Goal: Task Accomplishment & Management: Use online tool/utility

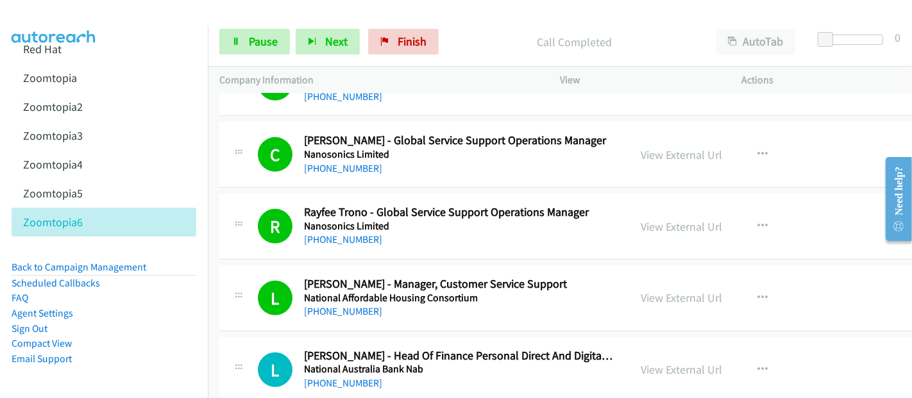
scroll to position [8982, 0]
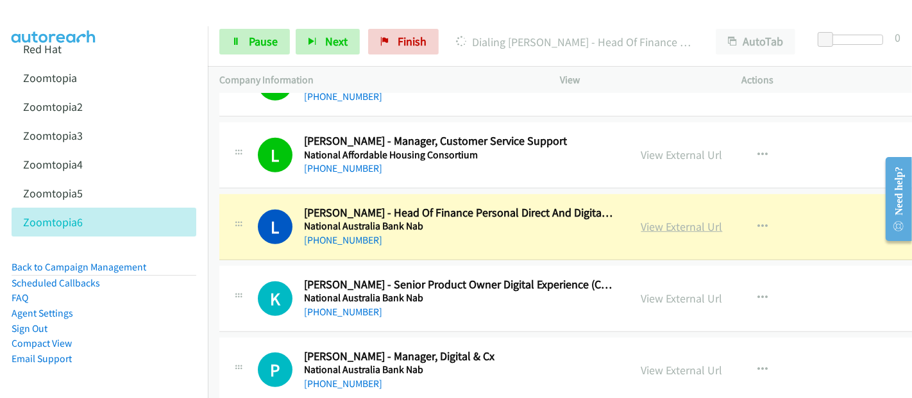
click at [642, 219] on link "View External Url" at bounding box center [682, 226] width 81 height 15
click at [262, 46] on span "Pause" at bounding box center [263, 41] width 29 height 15
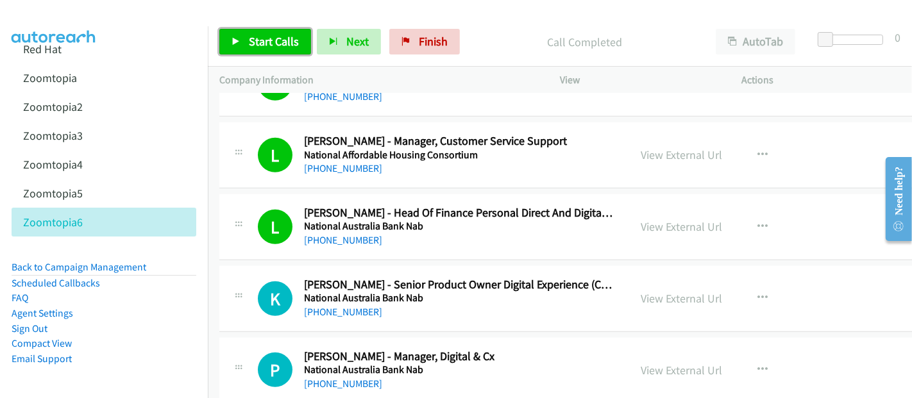
click at [269, 34] on span "Start Calls" at bounding box center [274, 41] width 50 height 15
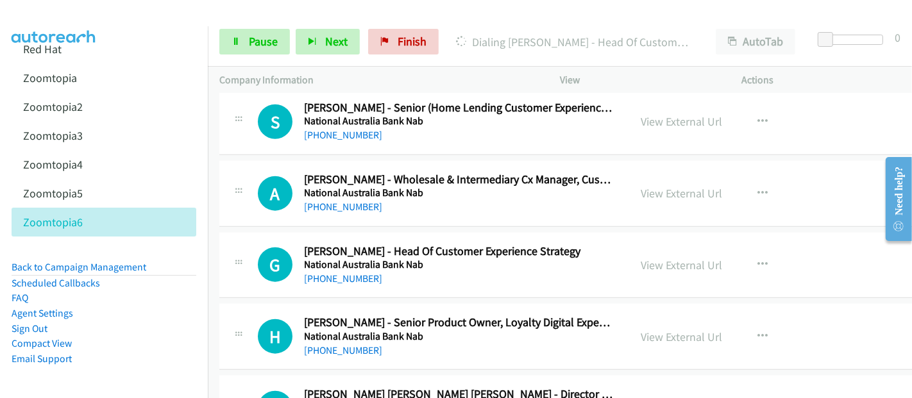
scroll to position [9338, 0]
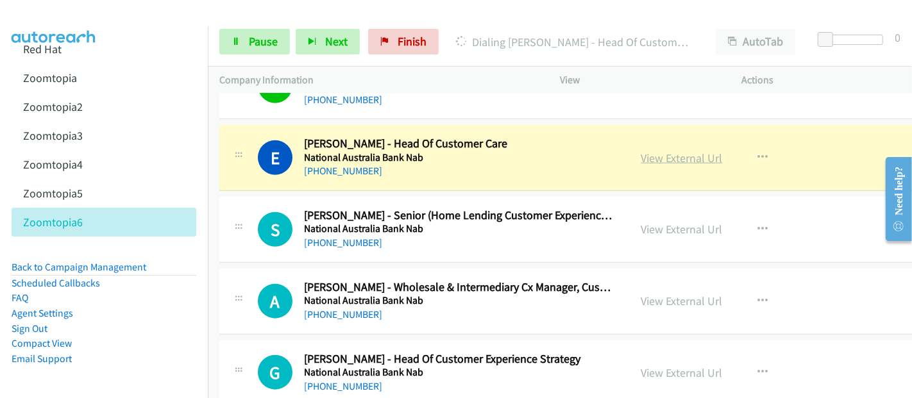
click at [642, 151] on link "View External Url" at bounding box center [682, 158] width 81 height 15
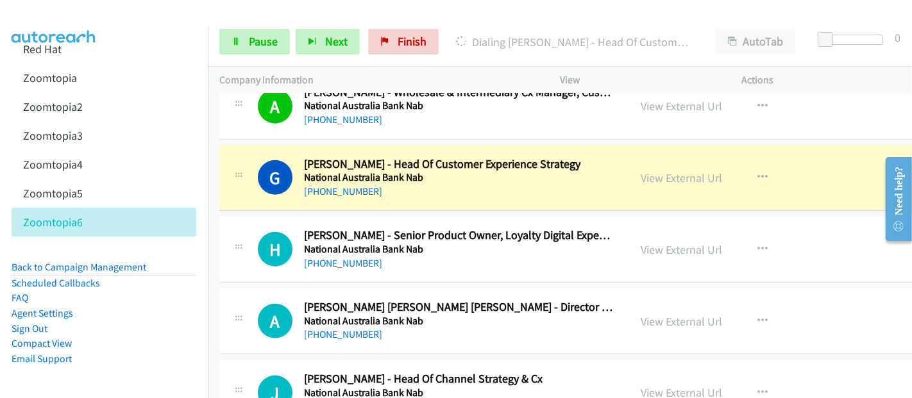
scroll to position [9551, 0]
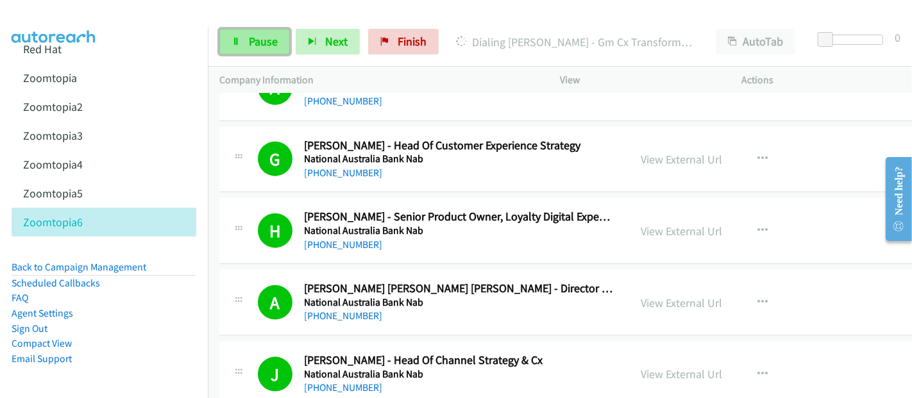
click at [247, 43] on link "Pause" at bounding box center [254, 42] width 71 height 26
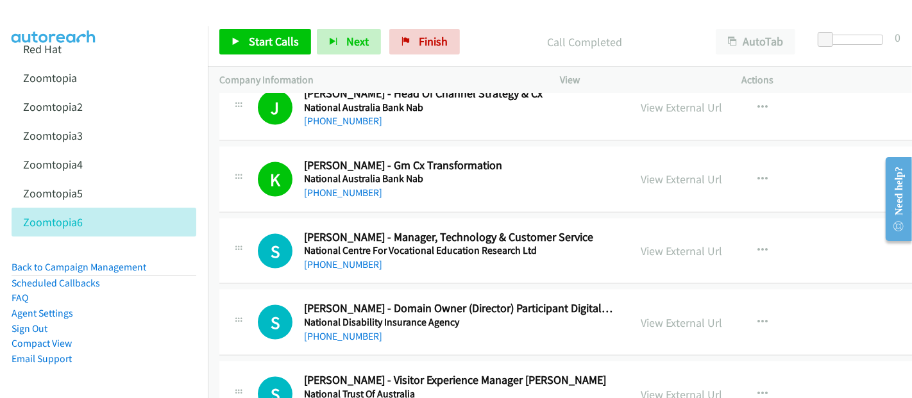
scroll to position [9837, 0]
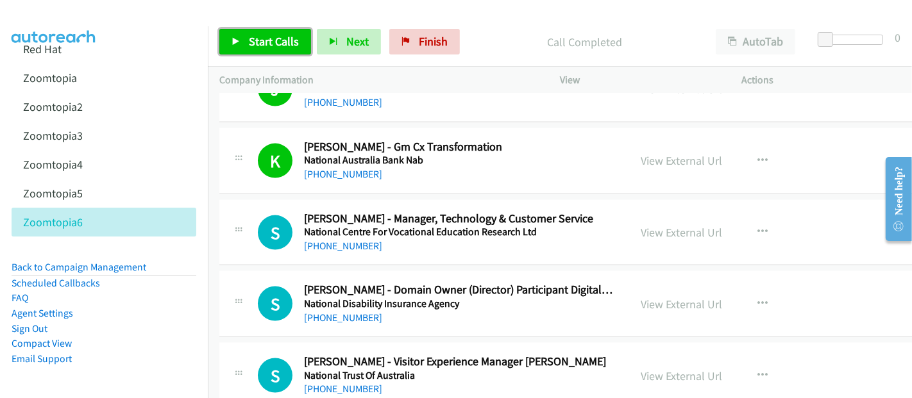
click at [264, 39] on span "Start Calls" at bounding box center [274, 41] width 50 height 15
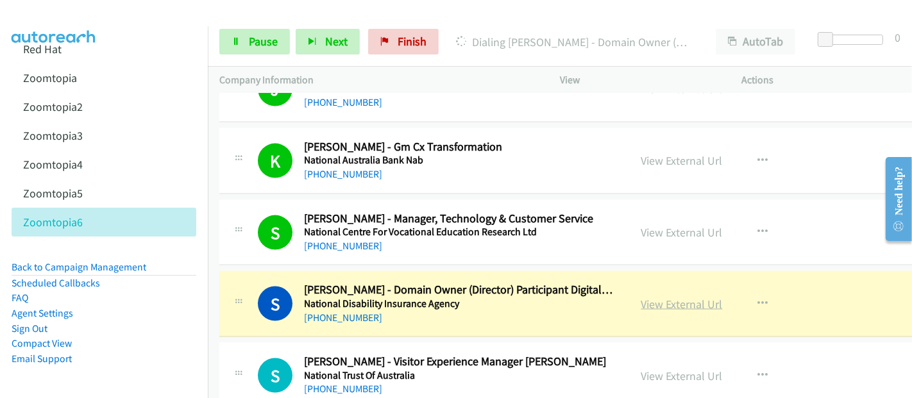
click at [642, 297] on link "View External Url" at bounding box center [682, 304] width 81 height 15
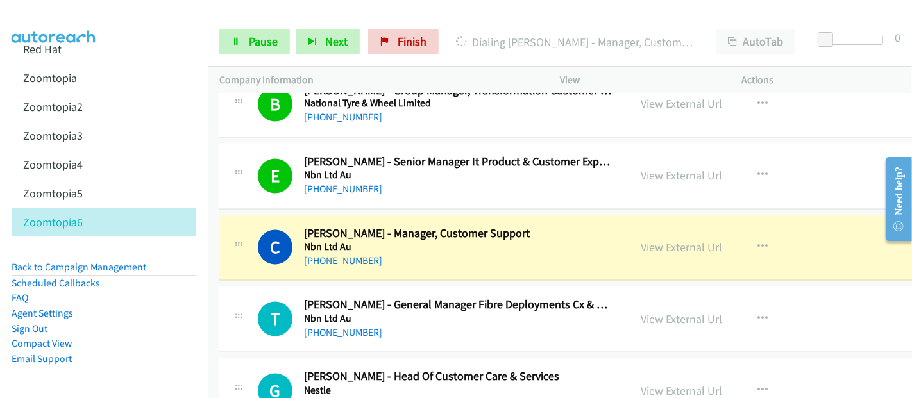
scroll to position [10265, 0]
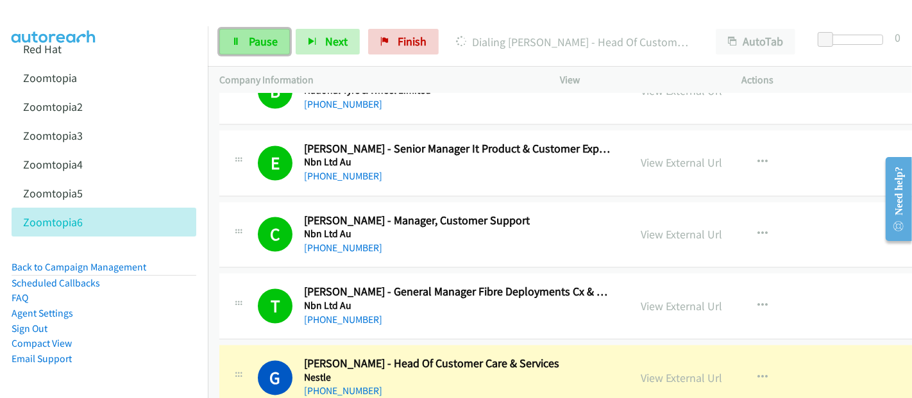
click at [264, 42] on span "Pause" at bounding box center [263, 41] width 29 height 15
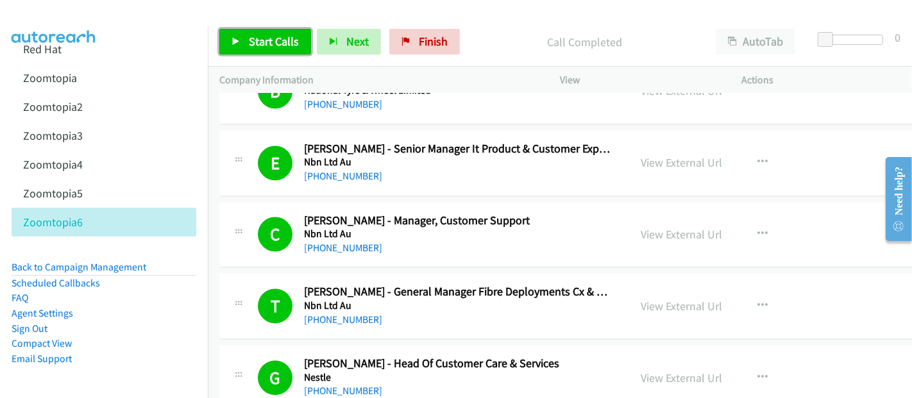
click at [272, 41] on span "Start Calls" at bounding box center [274, 41] width 50 height 15
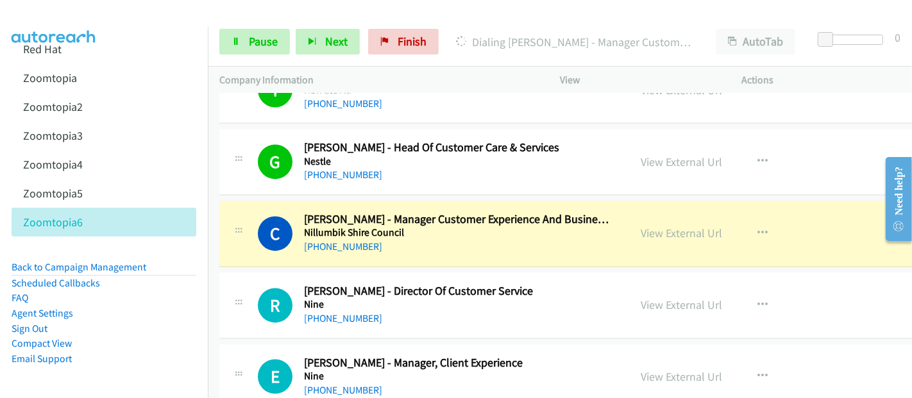
scroll to position [10550, 0]
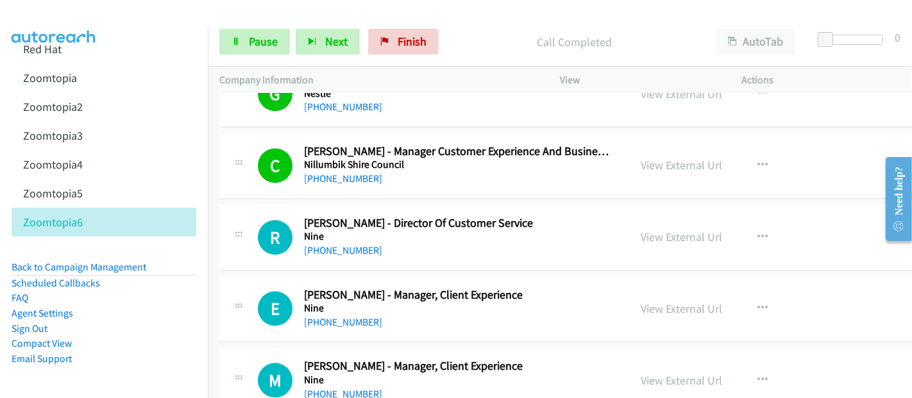
drag, startPoint x: 329, startPoint y: 396, endPoint x: 566, endPoint y: 312, distance: 251.8
click at [427, 384] on div "M Callback Scheduled [PERSON_NAME] - Manager, Client Experience Nine [GEOGRAPHI…" at bounding box center [606, 381] width 774 height 66
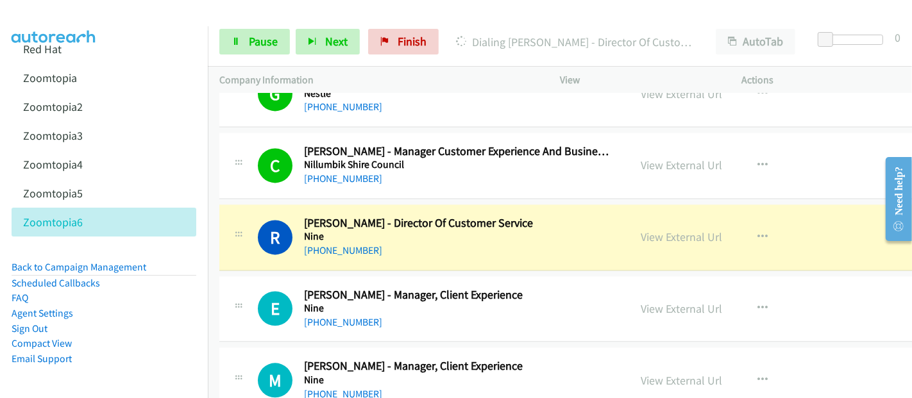
drag, startPoint x: 445, startPoint y: 369, endPoint x: 509, endPoint y: 302, distance: 93.0
click at [445, 387] on div "[PHONE_NUMBER]" at bounding box center [458, 394] width 309 height 15
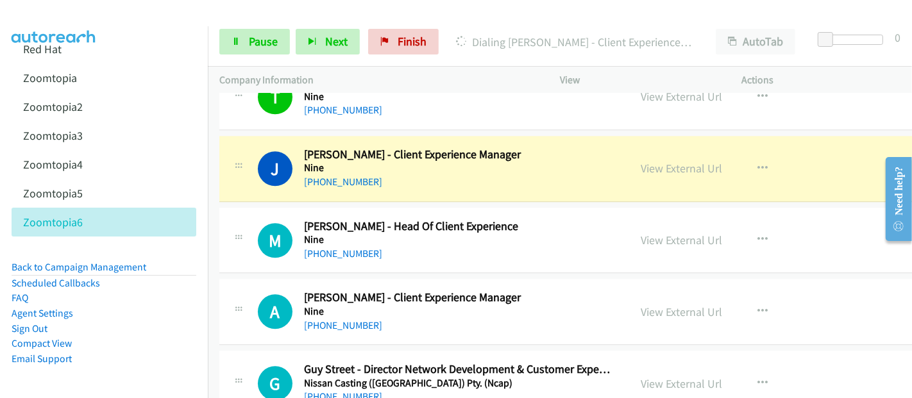
scroll to position [10977, 0]
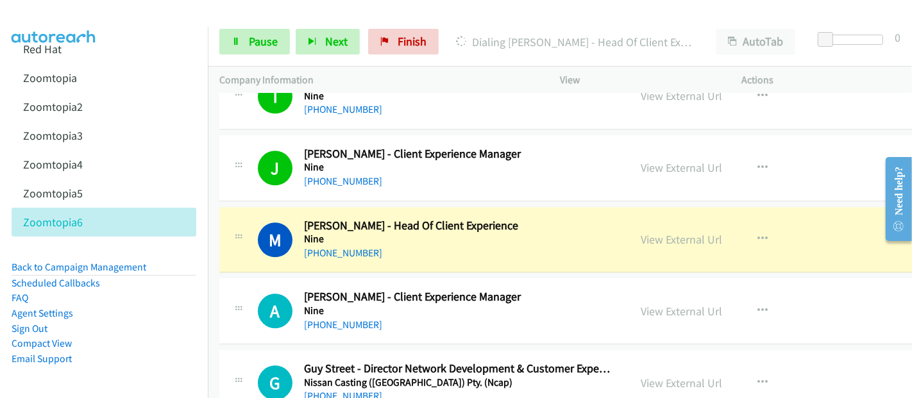
drag, startPoint x: 583, startPoint y: 205, endPoint x: 590, endPoint y: 208, distance: 8.3
click at [583, 233] on h5 "Nine" at bounding box center [458, 239] width 309 height 13
click at [672, 232] on link "View External Url" at bounding box center [682, 239] width 81 height 15
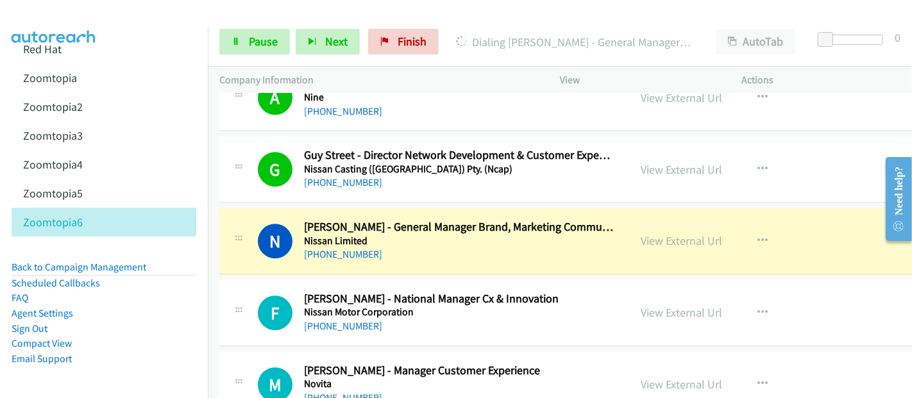
scroll to position [11262, 0]
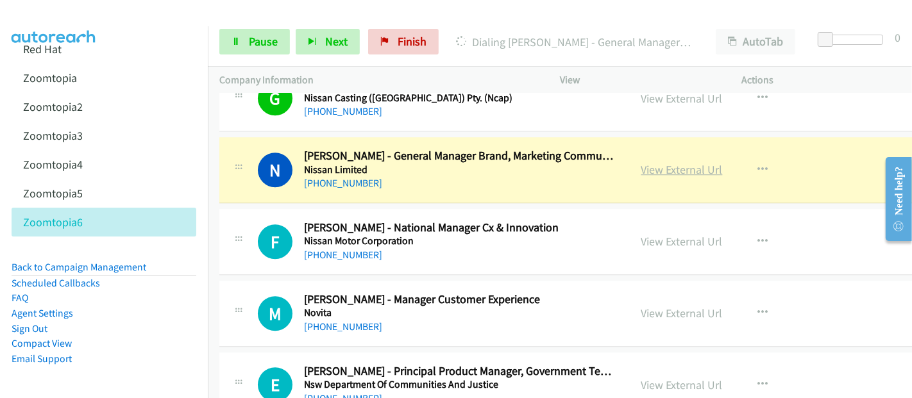
click at [683, 162] on link "View External Url" at bounding box center [682, 169] width 81 height 15
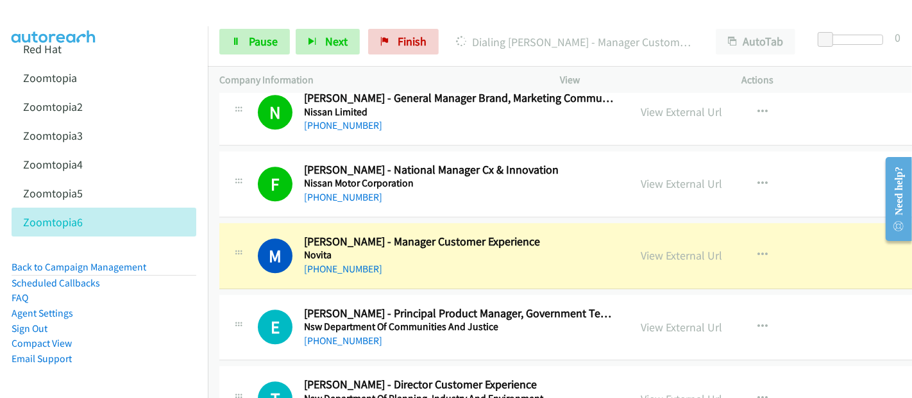
scroll to position [11334, 0]
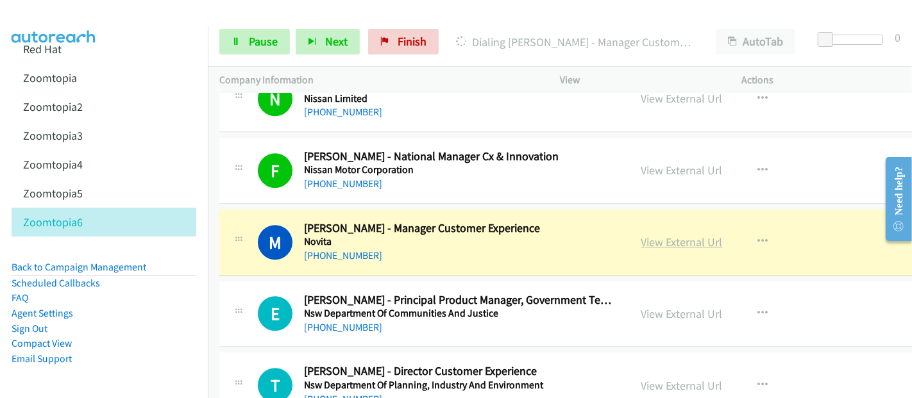
click at [671, 235] on link "View External Url" at bounding box center [682, 242] width 81 height 15
click at [260, 47] on span "Pause" at bounding box center [263, 41] width 29 height 15
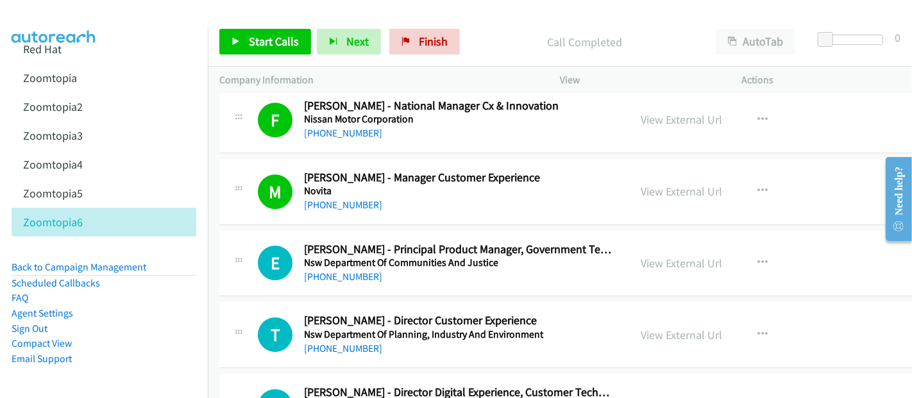
scroll to position [11405, 0]
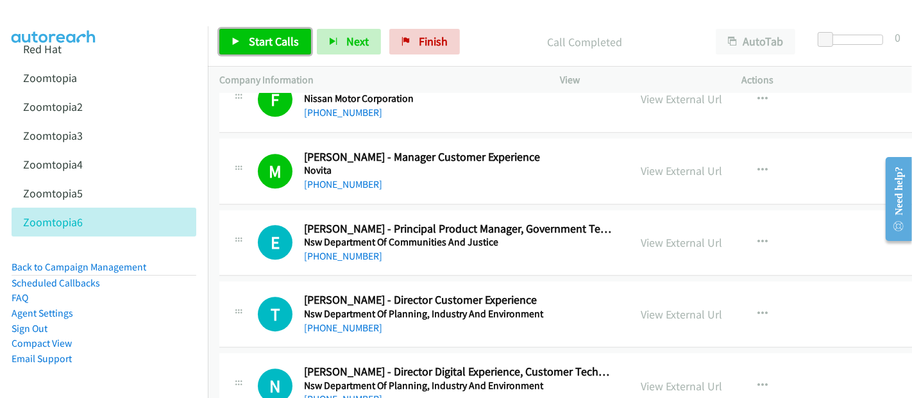
click at [259, 46] on span "Start Calls" at bounding box center [274, 41] width 50 height 15
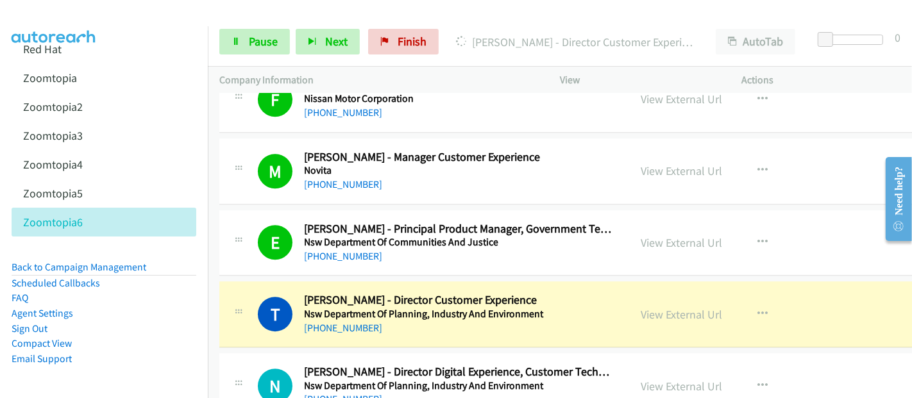
drag, startPoint x: 590, startPoint y: 287, endPoint x: 610, endPoint y: 288, distance: 19.9
click at [590, 308] on h5 "Nsw Department Of Planning, Industry And Environment" at bounding box center [458, 314] width 309 height 13
click at [649, 307] on link "View External Url" at bounding box center [682, 314] width 81 height 15
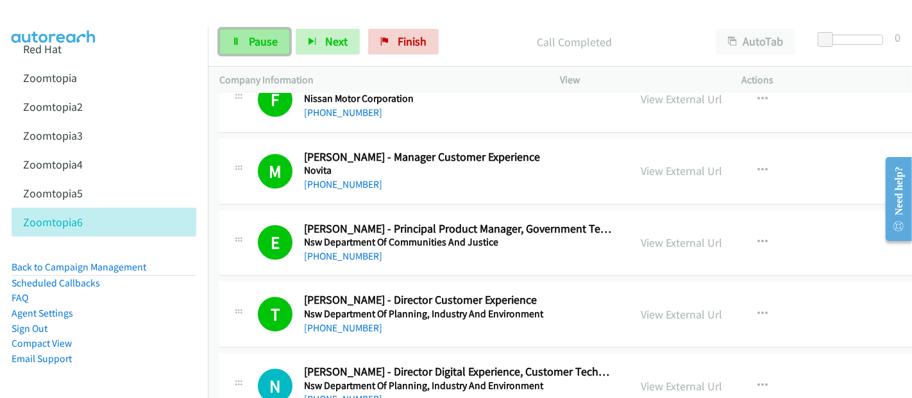
click at [250, 44] on span "Pause" at bounding box center [263, 41] width 29 height 15
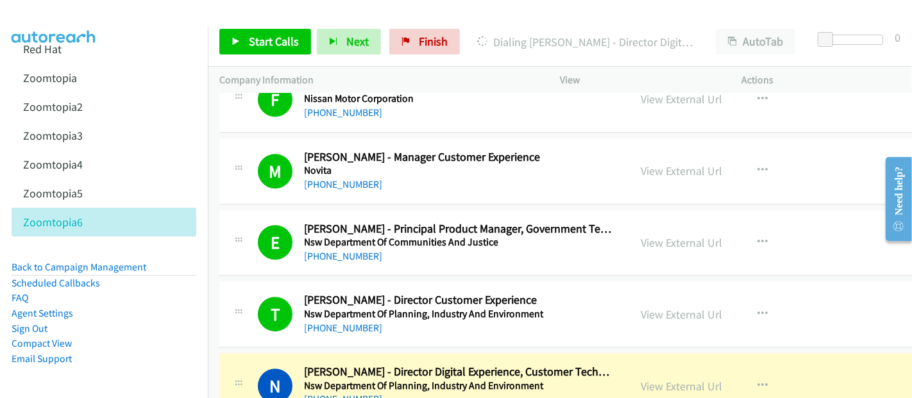
scroll to position [11548, 0]
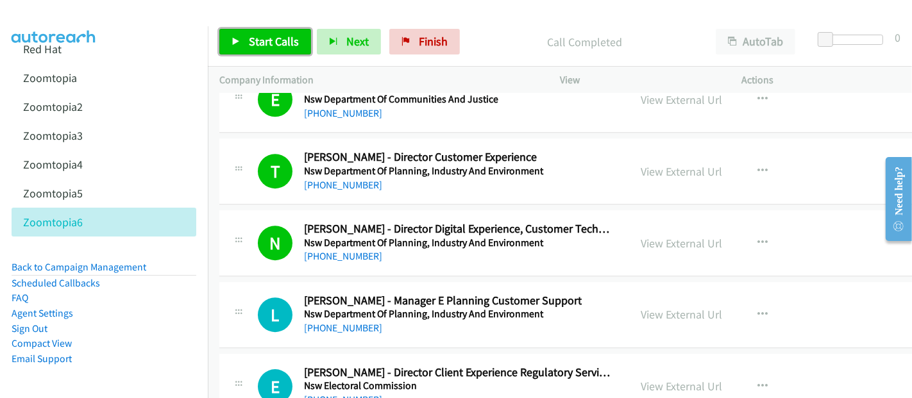
click at [284, 46] on span "Start Calls" at bounding box center [274, 41] width 50 height 15
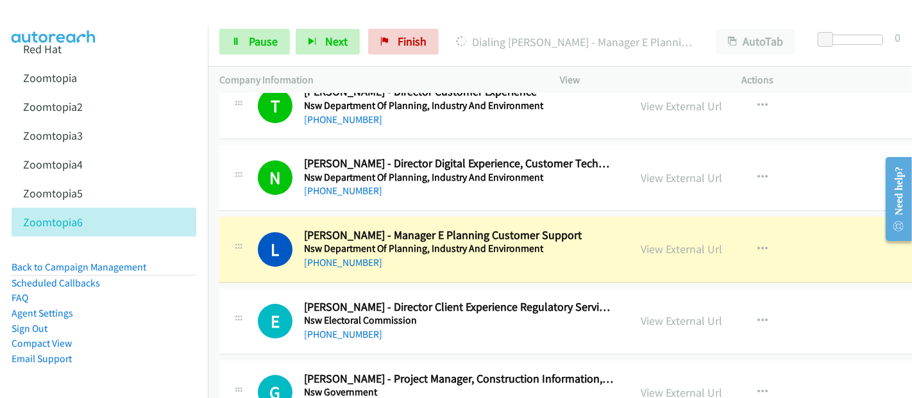
scroll to position [11690, 0]
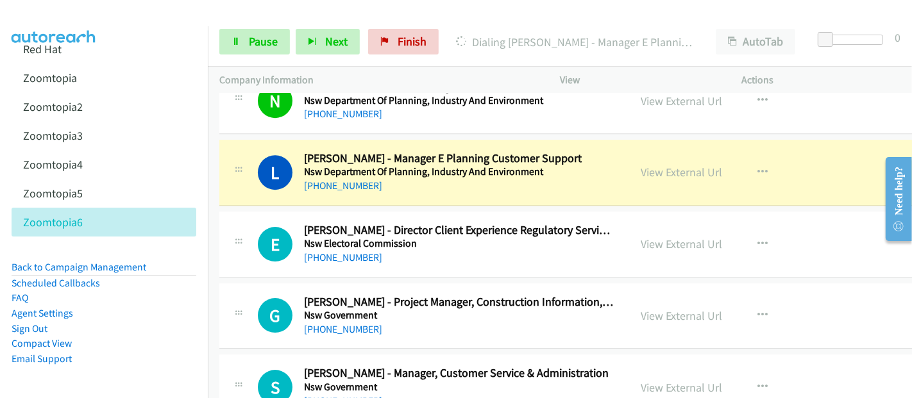
click at [574, 166] on h5 "Nsw Department Of Planning, Industry And Environment" at bounding box center [458, 172] width 309 height 13
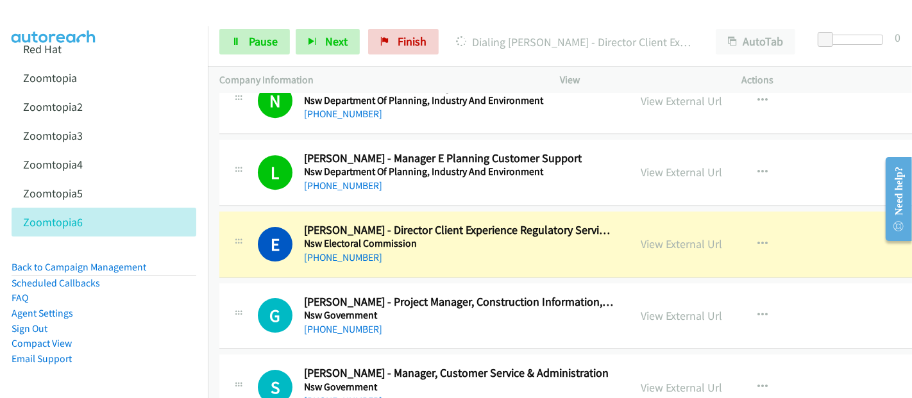
scroll to position [11761, 0]
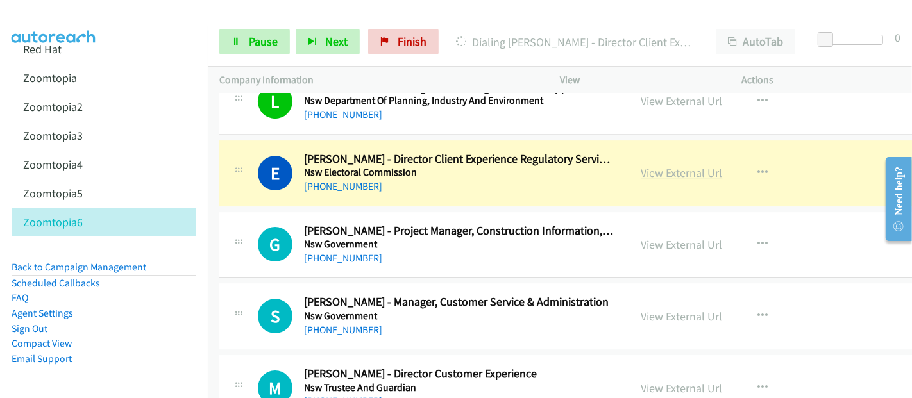
click at [642, 166] on link "View External Url" at bounding box center [682, 173] width 81 height 15
click at [264, 37] on span "Pause" at bounding box center [263, 41] width 29 height 15
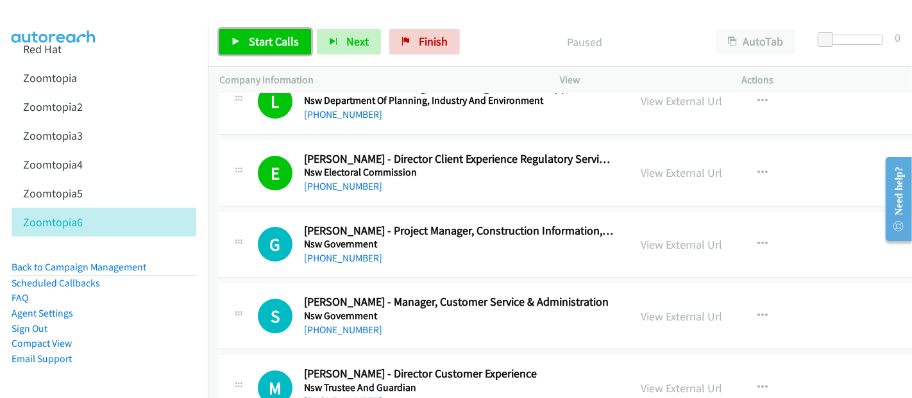
click at [265, 45] on span "Start Calls" at bounding box center [274, 41] width 50 height 15
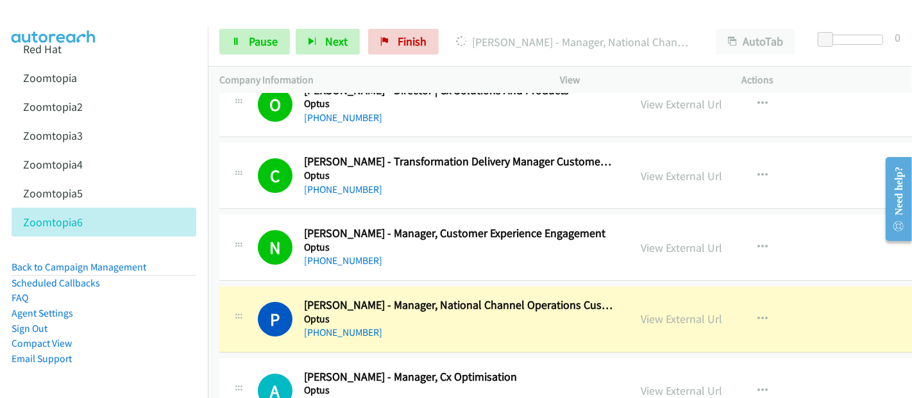
scroll to position [12403, 0]
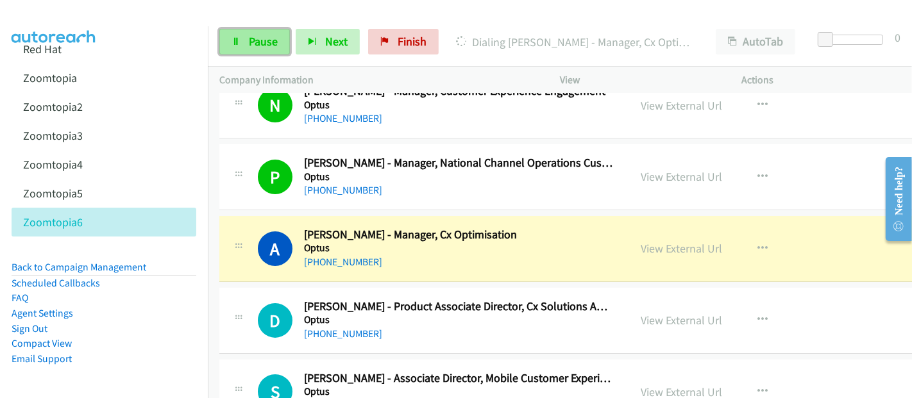
click at [249, 46] on span "Pause" at bounding box center [263, 41] width 29 height 15
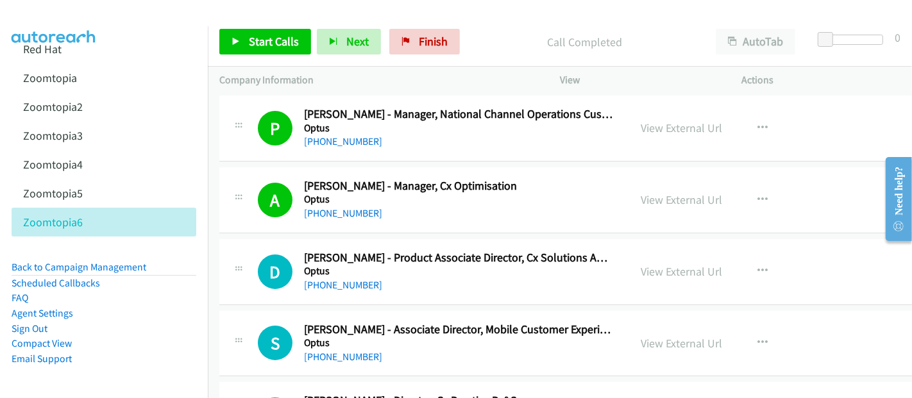
scroll to position [12474, 0]
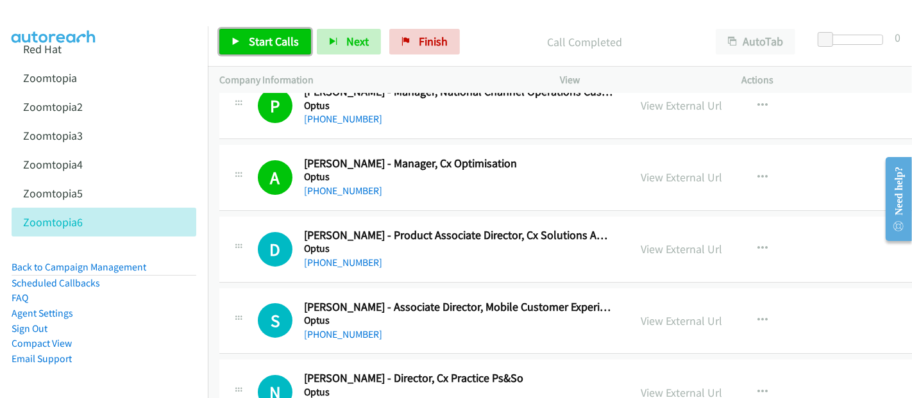
click at [266, 36] on span "Start Calls" at bounding box center [274, 41] width 50 height 15
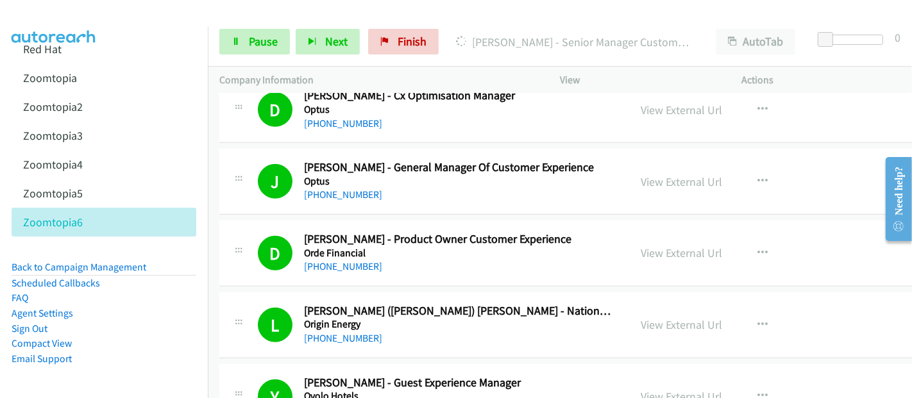
scroll to position [13329, 0]
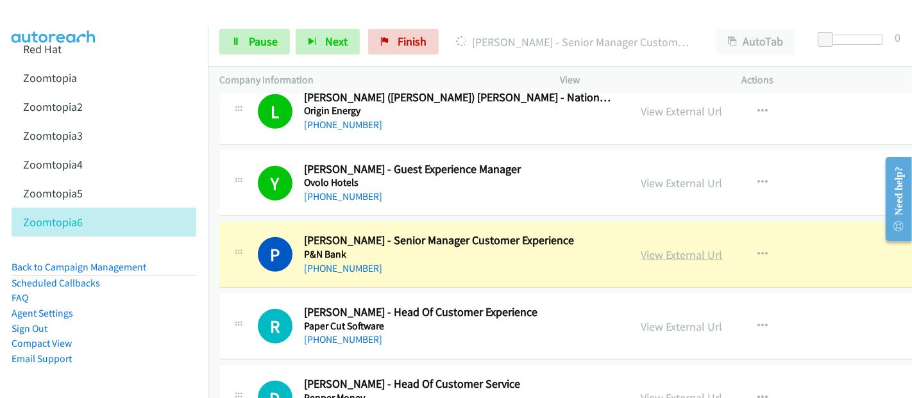
click at [642, 248] on link "View External Url" at bounding box center [682, 255] width 81 height 15
click at [258, 40] on span "Pause" at bounding box center [263, 41] width 29 height 15
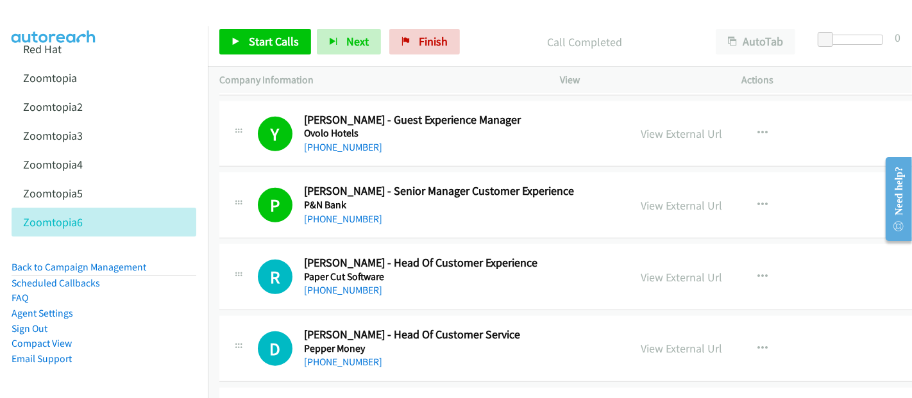
scroll to position [13401, 0]
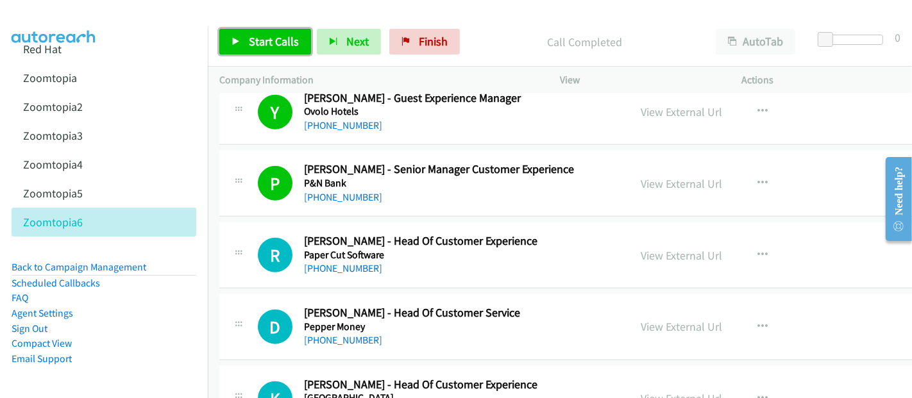
click at [264, 41] on span "Start Calls" at bounding box center [274, 41] width 50 height 15
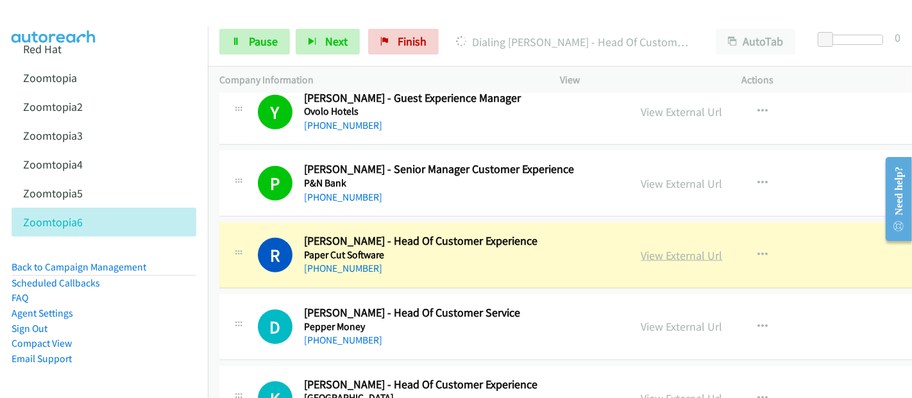
click at [668, 248] on link "View External Url" at bounding box center [682, 255] width 81 height 15
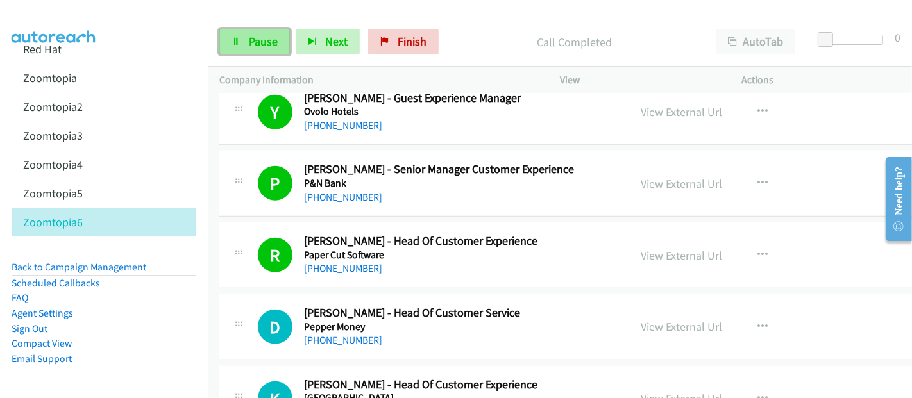
click at [235, 44] on icon at bounding box center [236, 42] width 9 height 9
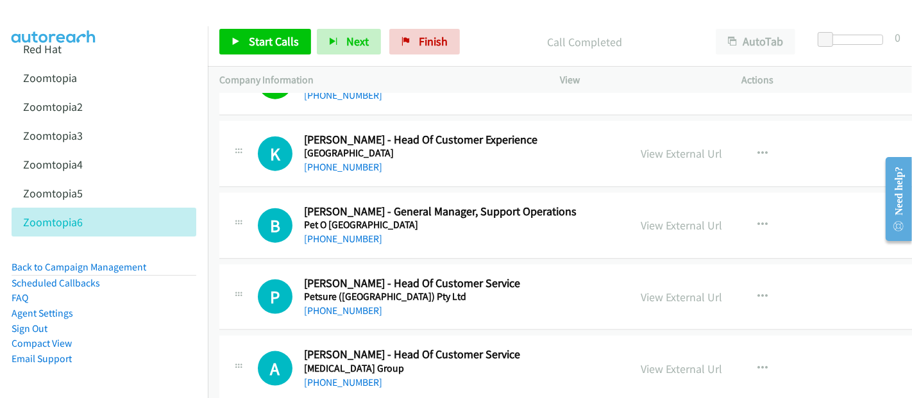
scroll to position [13686, 0]
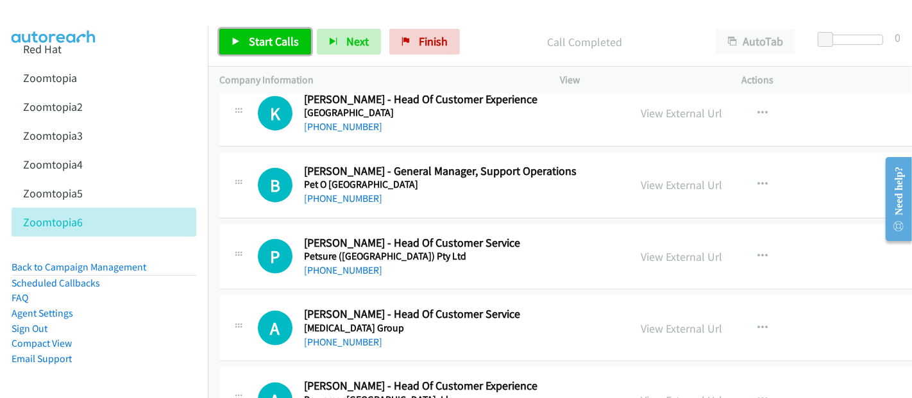
click at [262, 44] on span "Start Calls" at bounding box center [274, 41] width 50 height 15
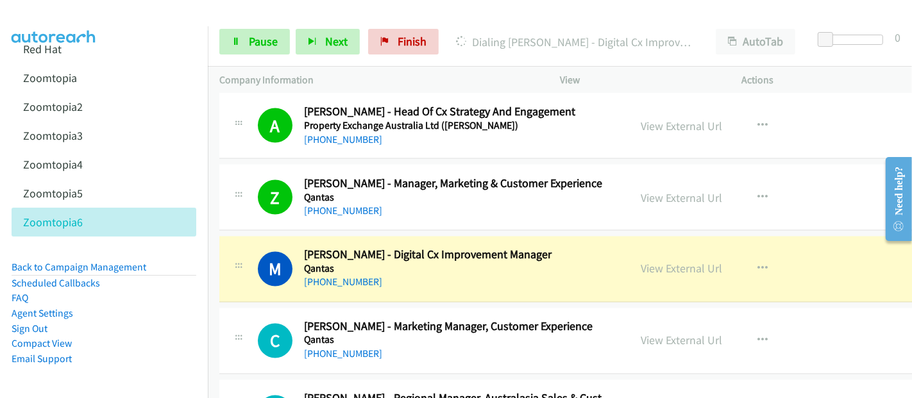
scroll to position [14328, 0]
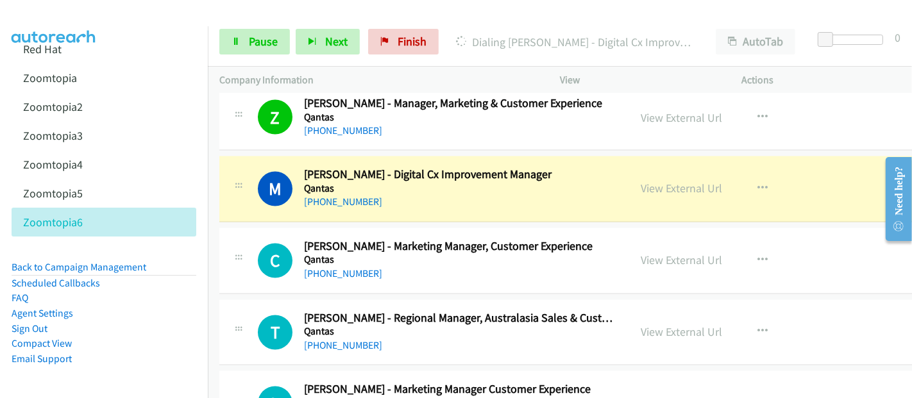
drag, startPoint x: 540, startPoint y: 149, endPoint x: 607, endPoint y: 157, distance: 67.1
click at [540, 183] on h5 "Qantas" at bounding box center [458, 189] width 309 height 13
click at [642, 182] on link "View External Url" at bounding box center [682, 189] width 81 height 15
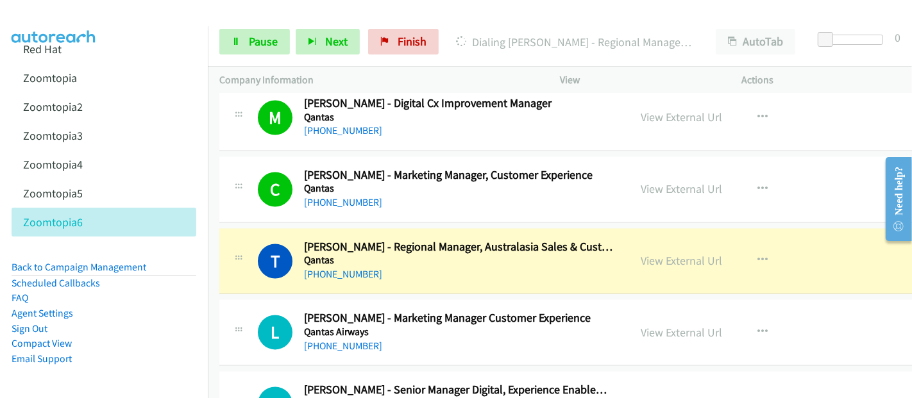
scroll to position [14470, 0]
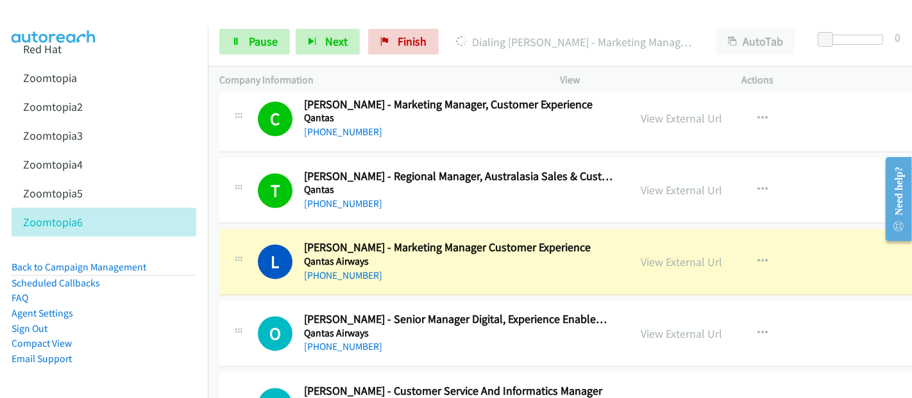
drag, startPoint x: 549, startPoint y: 219, endPoint x: 644, endPoint y: 219, distance: 95.6
click at [549, 255] on h5 "Qantas Airways" at bounding box center [458, 261] width 309 height 13
click at [658, 255] on link "View External Url" at bounding box center [682, 262] width 81 height 15
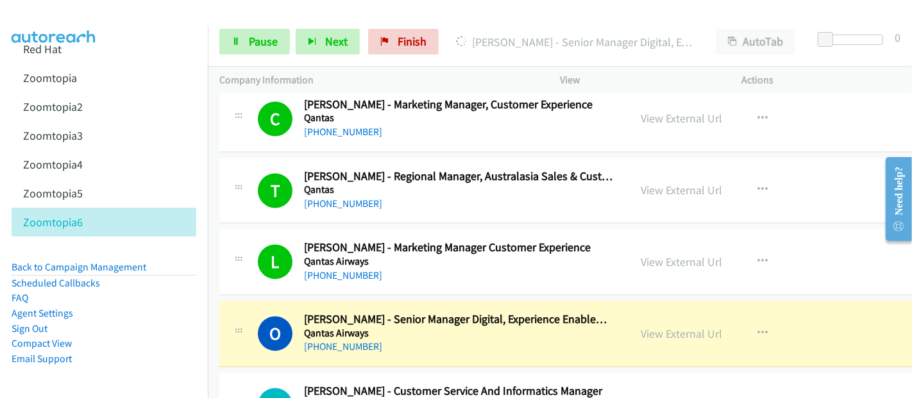
scroll to position [14612, 0]
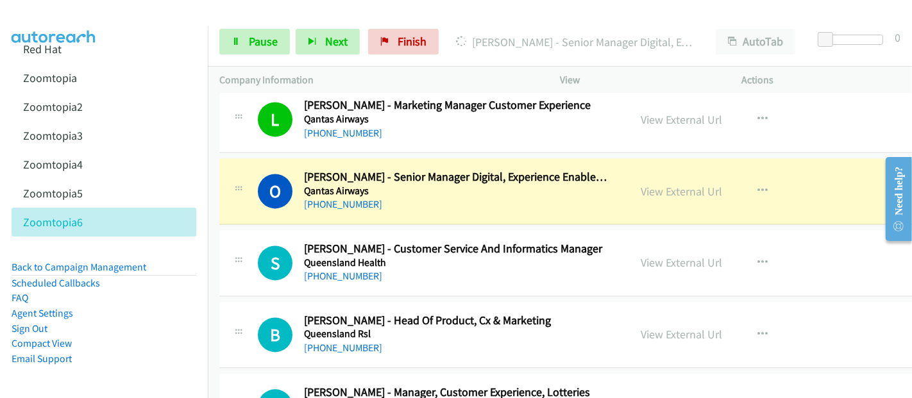
drag, startPoint x: 584, startPoint y: 172, endPoint x: 632, endPoint y: 155, distance: 50.5
click at [584, 197] on div "[PHONE_NUMBER]" at bounding box center [458, 204] width 309 height 15
click at [645, 184] on link "View External Url" at bounding box center [682, 191] width 81 height 15
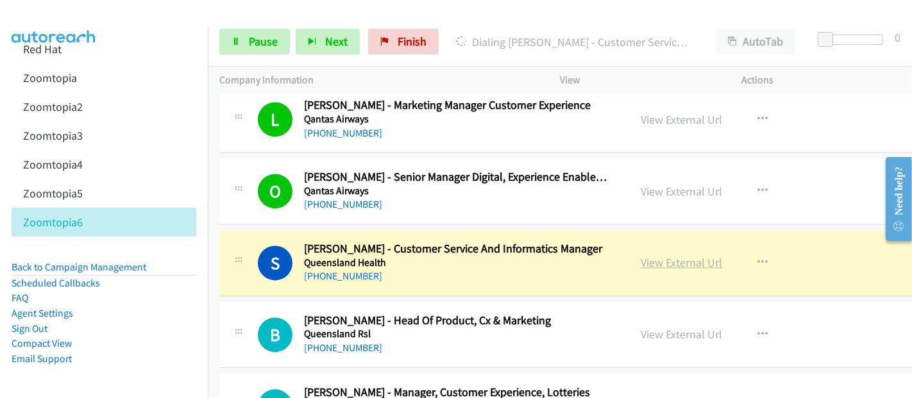
click at [694, 255] on link "View External Url" at bounding box center [682, 262] width 81 height 15
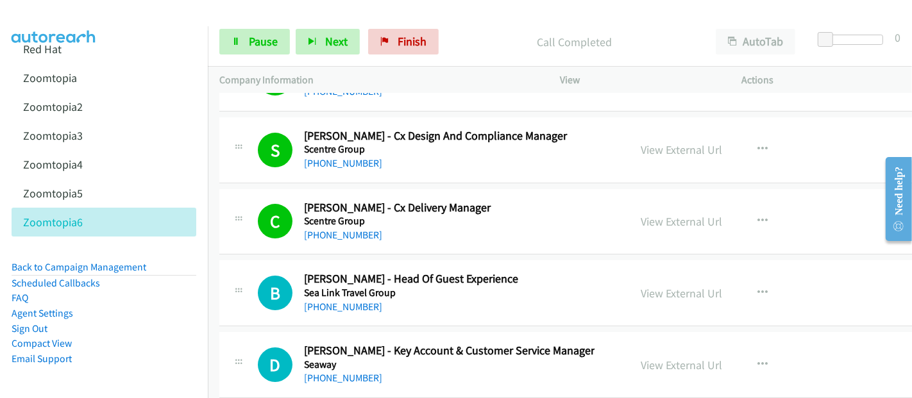
scroll to position [16039, 0]
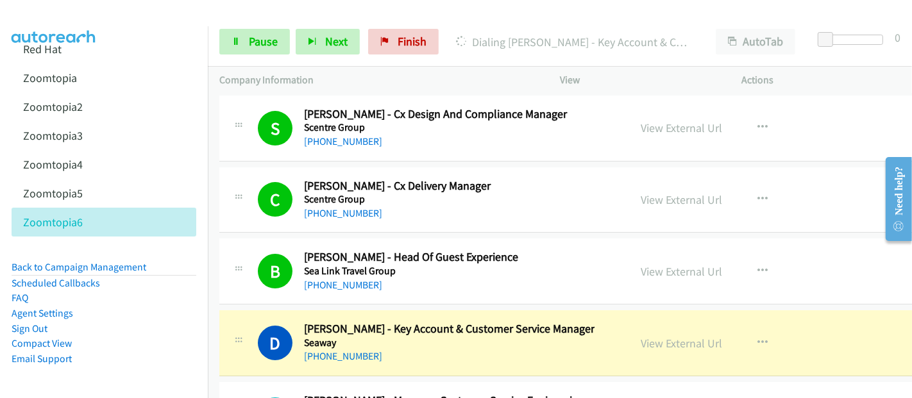
click at [572, 337] on h5 "Seaway" at bounding box center [449, 343] width 291 height 13
click at [668, 336] on link "View External Url" at bounding box center [682, 343] width 81 height 15
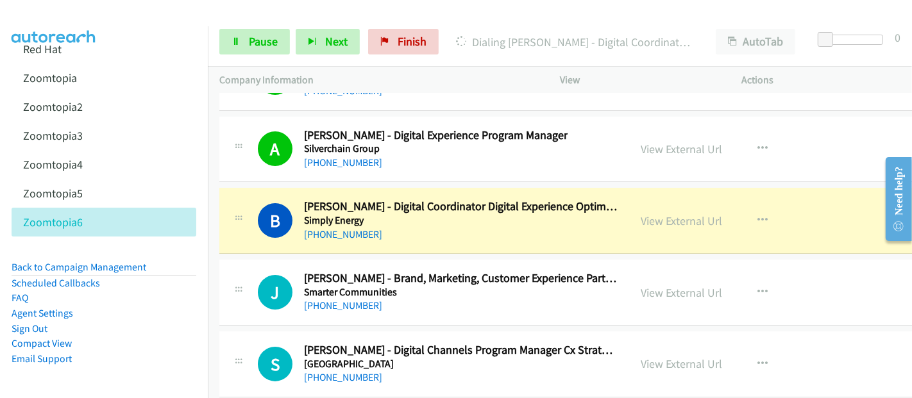
scroll to position [16466, 0]
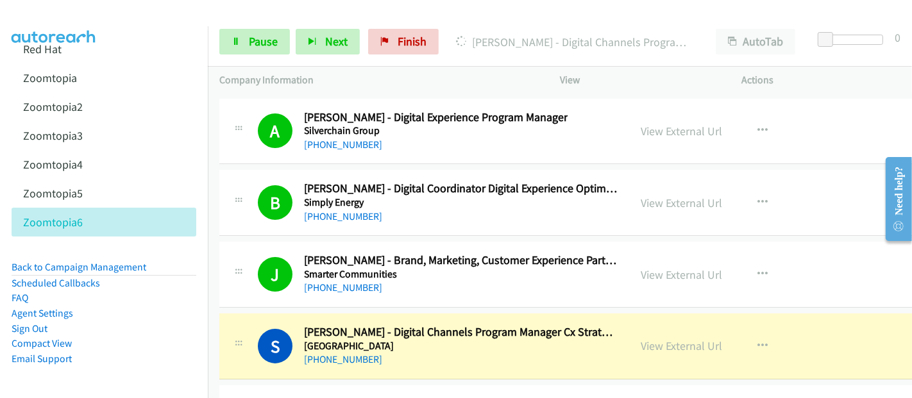
click at [489, 340] on h5 "[GEOGRAPHIC_DATA]" at bounding box center [461, 346] width 314 height 13
click at [647, 339] on link "View External Url" at bounding box center [682, 346] width 81 height 15
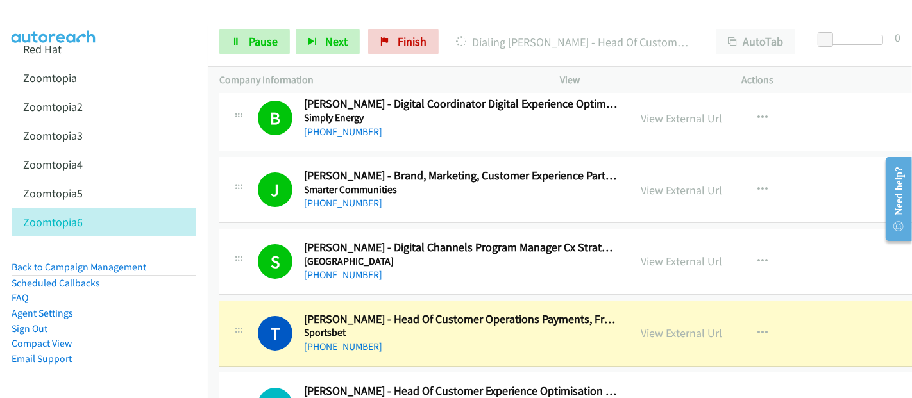
scroll to position [16608, 0]
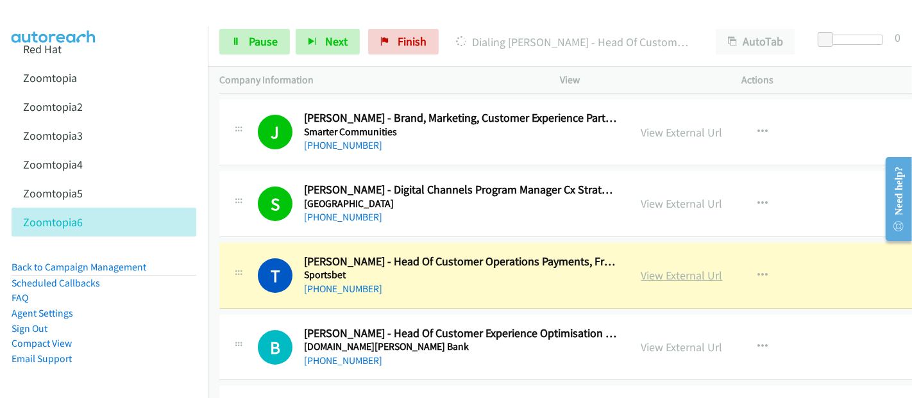
click at [668, 268] on link "View External Url" at bounding box center [682, 275] width 81 height 15
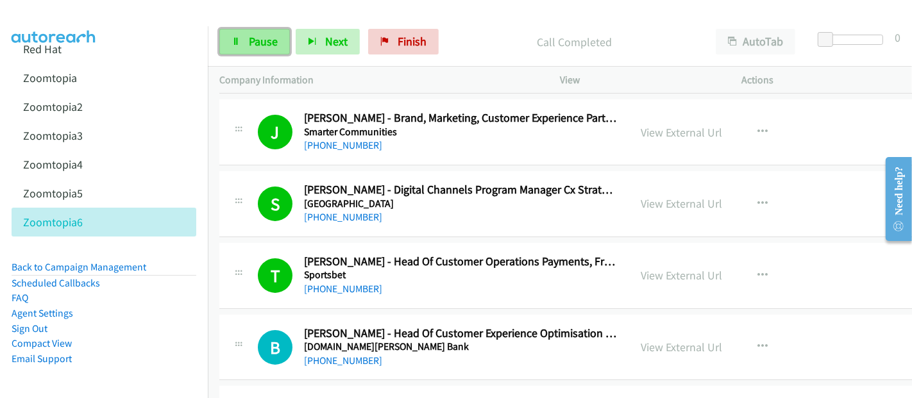
click at [247, 37] on link "Pause" at bounding box center [254, 42] width 71 height 26
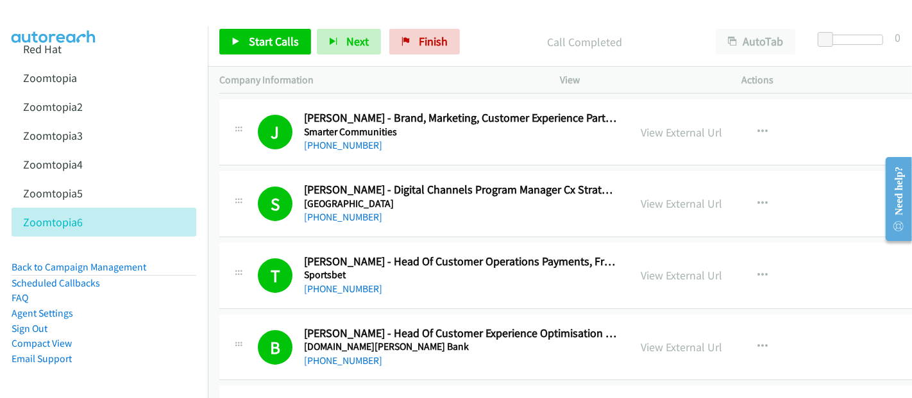
scroll to position [16680, 0]
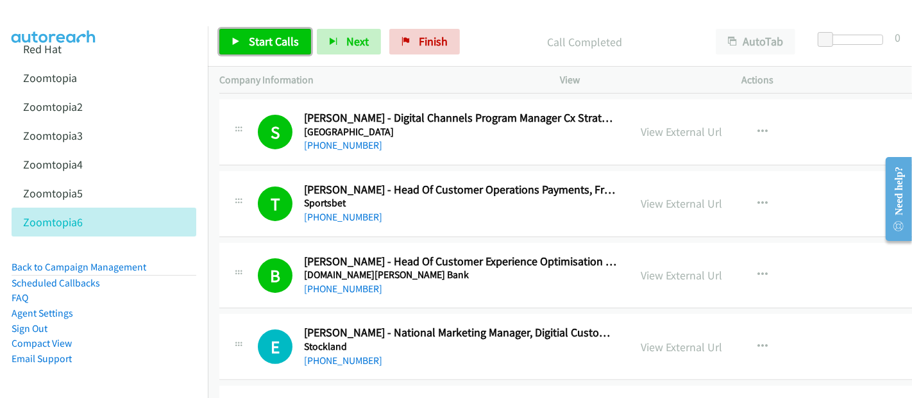
click at [272, 43] on span "Start Calls" at bounding box center [274, 41] width 50 height 15
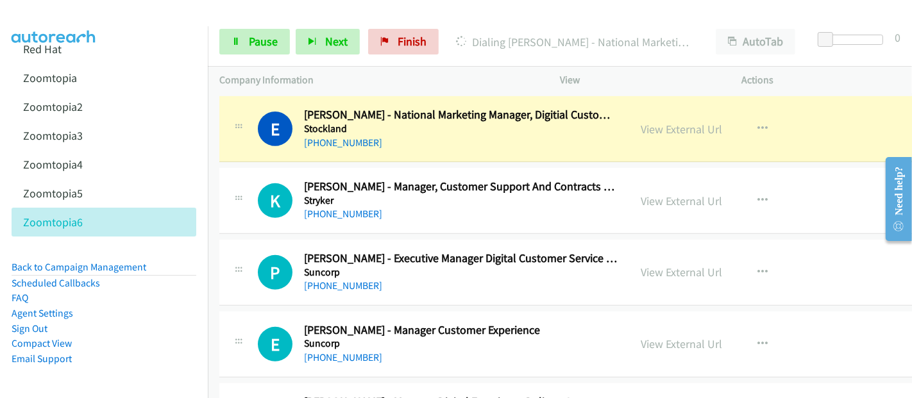
scroll to position [16823, 0]
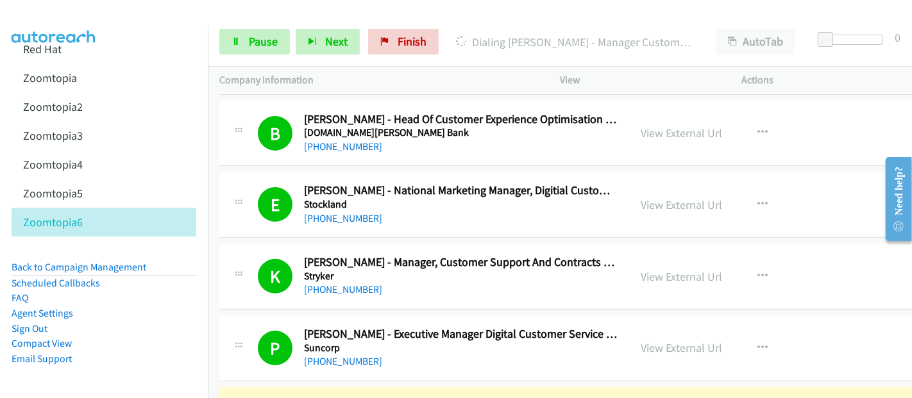
click at [143, 19] on div at bounding box center [450, 24] width 901 height 49
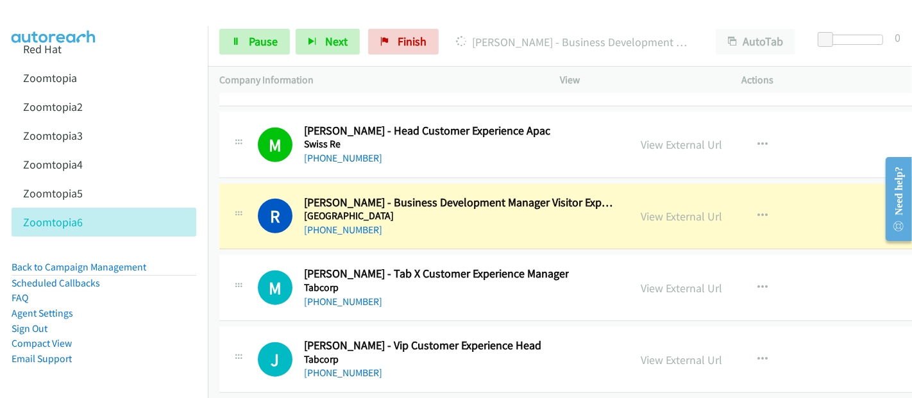
scroll to position [17535, 0]
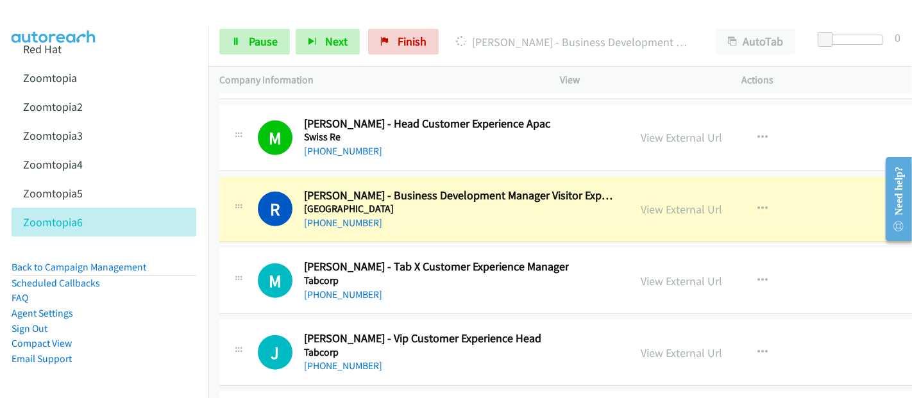
click at [572, 187] on div "R Callback Scheduled [PERSON_NAME] - Business Development Manager Visitor Exper…" at bounding box center [606, 210] width 774 height 66
click at [654, 202] on link "View External Url" at bounding box center [682, 209] width 81 height 15
click at [265, 47] on span "Pause" at bounding box center [263, 41] width 29 height 15
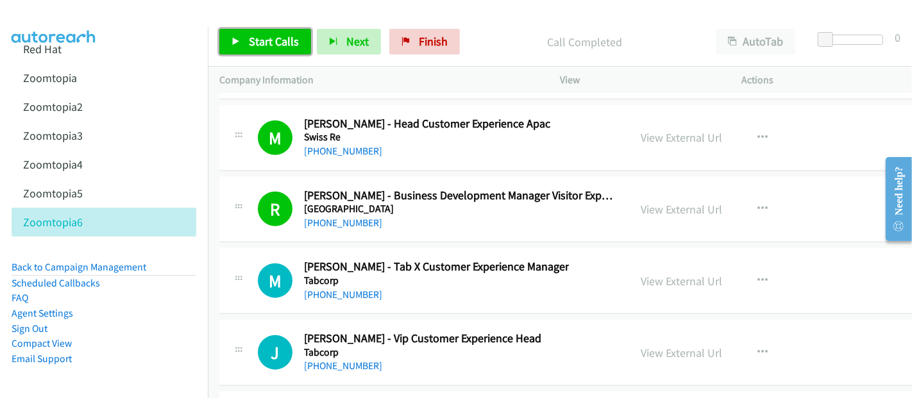
click at [273, 37] on span "Start Calls" at bounding box center [274, 41] width 50 height 15
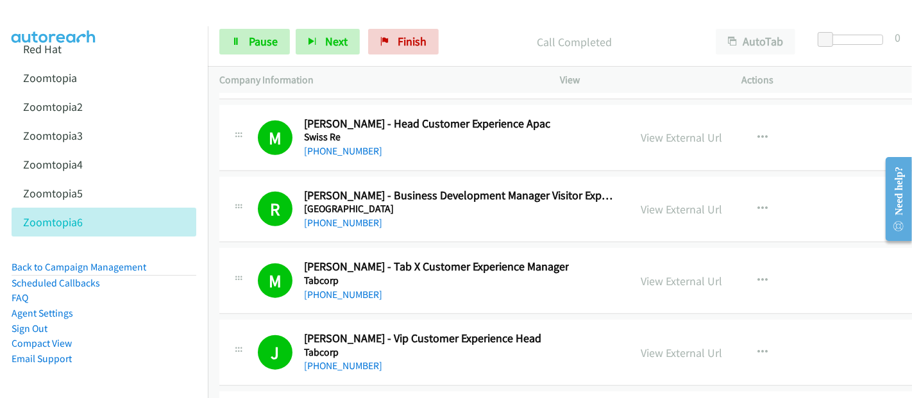
scroll to position [17749, 0]
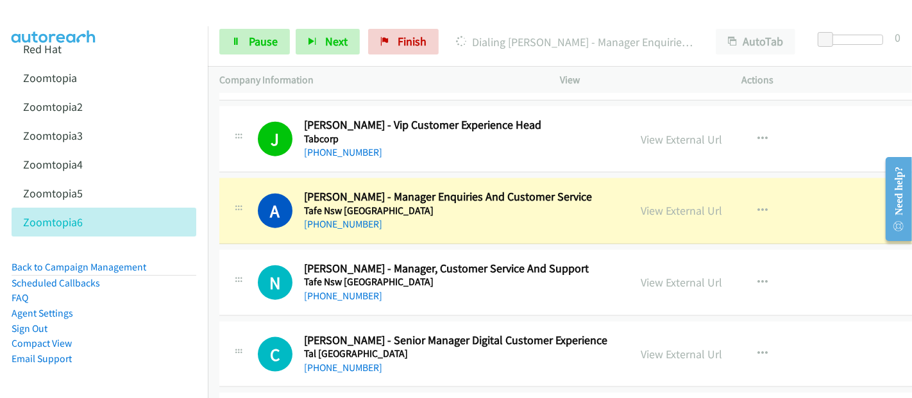
drag, startPoint x: 555, startPoint y: 175, endPoint x: 597, endPoint y: 177, distance: 42.4
click at [555, 217] on div "[PHONE_NUMBER]" at bounding box center [448, 224] width 288 height 15
click at [647, 203] on link "View External Url" at bounding box center [682, 210] width 81 height 15
click at [238, 42] on icon at bounding box center [236, 42] width 9 height 9
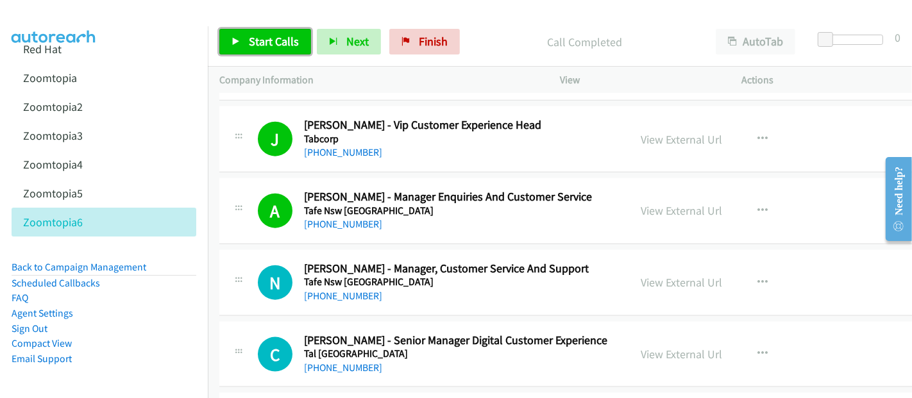
click at [266, 42] on span "Start Calls" at bounding box center [274, 41] width 50 height 15
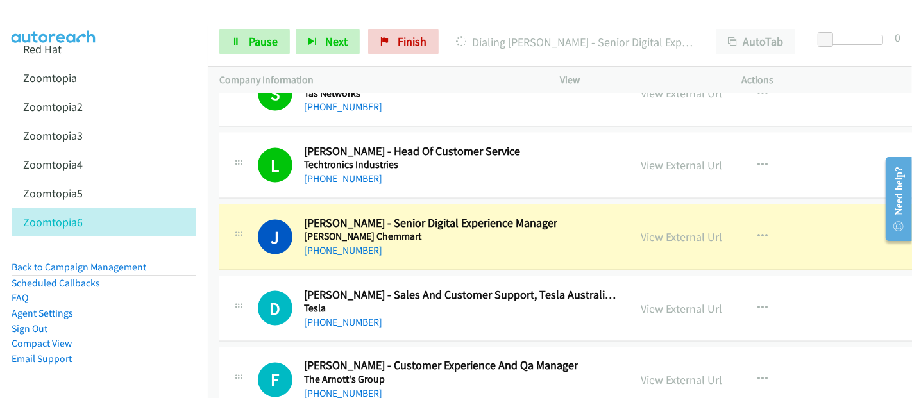
scroll to position [18248, 0]
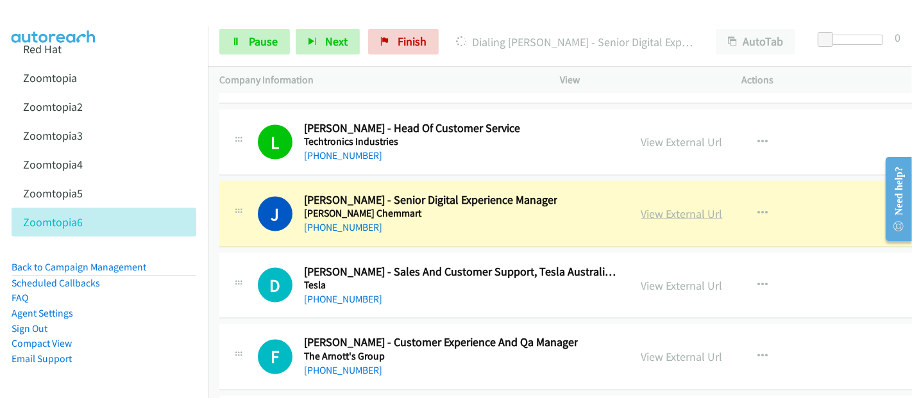
click at [642, 207] on link "View External Url" at bounding box center [682, 214] width 81 height 15
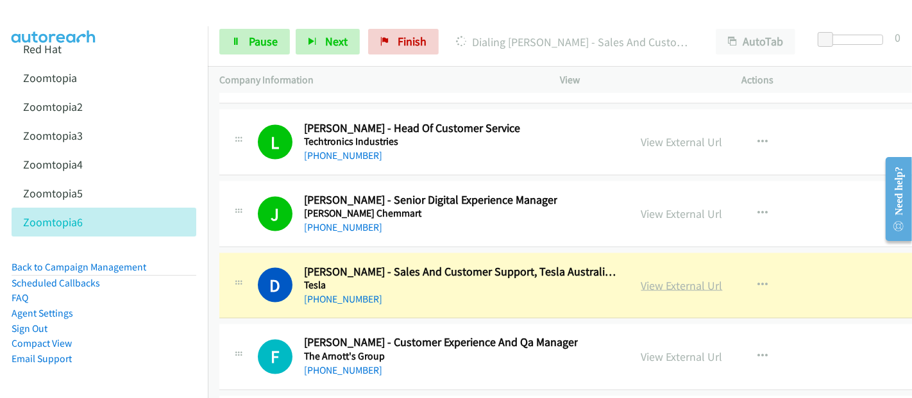
click at [667, 278] on link "View External Url" at bounding box center [682, 285] width 81 height 15
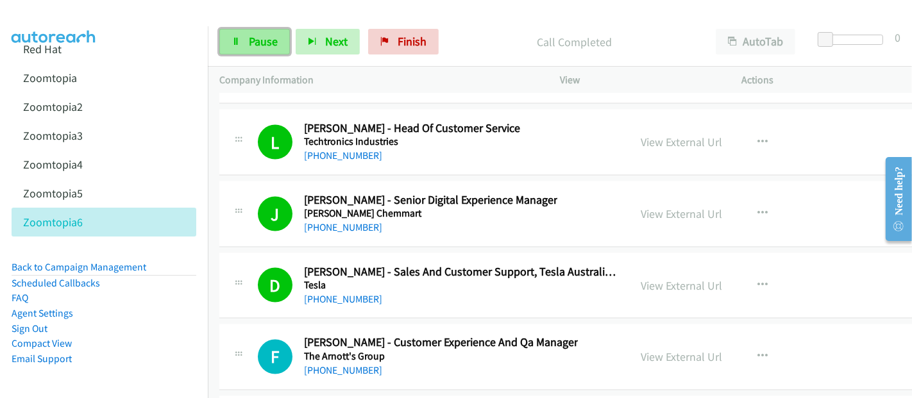
click at [251, 34] on span "Pause" at bounding box center [263, 41] width 29 height 15
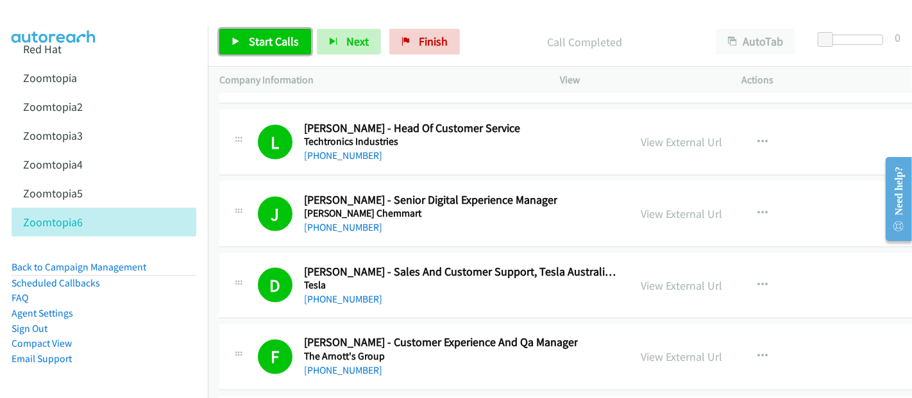
click at [266, 39] on span "Start Calls" at bounding box center [274, 41] width 50 height 15
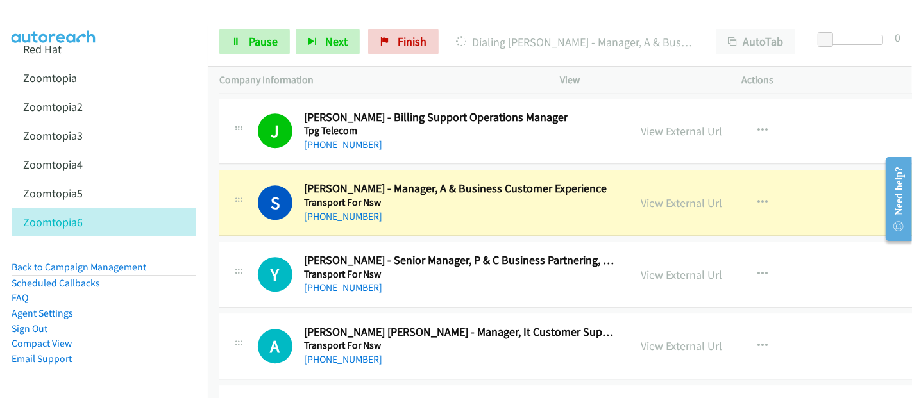
scroll to position [19531, 0]
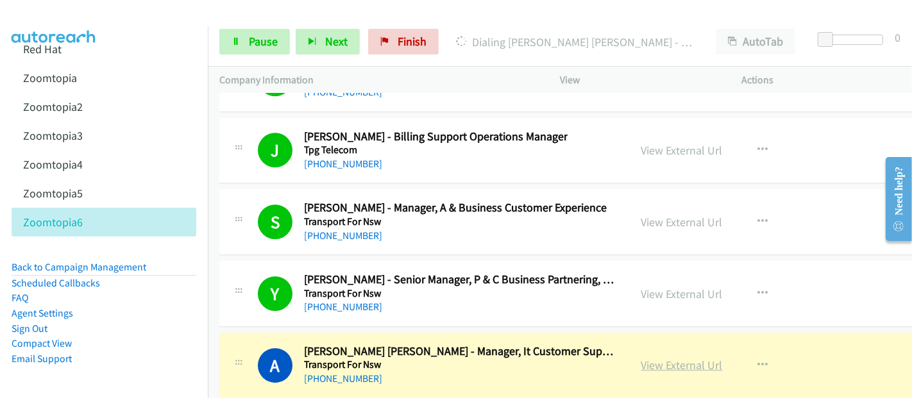
click at [642, 358] on link "View External Url" at bounding box center [682, 365] width 81 height 15
click at [245, 49] on link "Pause" at bounding box center [254, 42] width 71 height 26
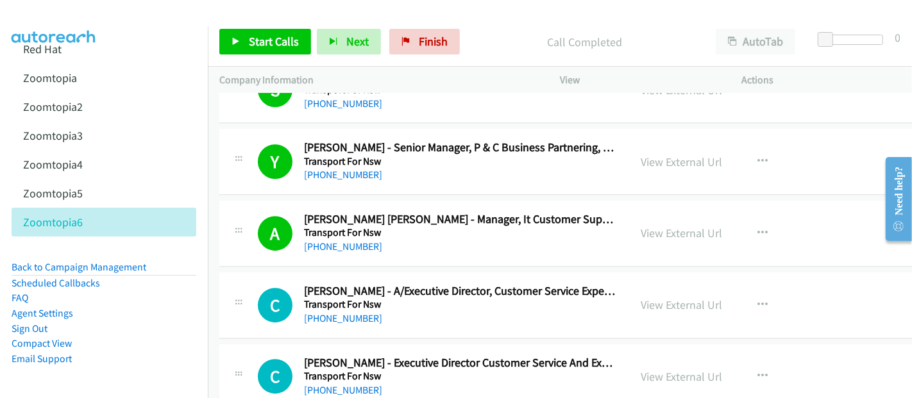
scroll to position [19674, 0]
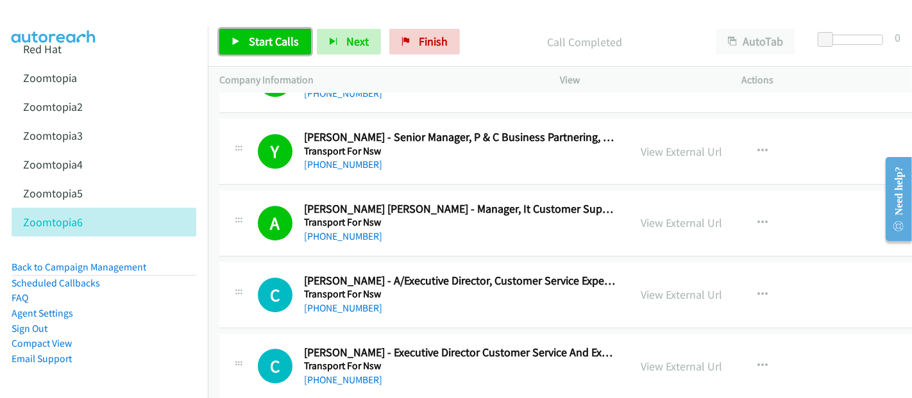
click at [284, 37] on span "Start Calls" at bounding box center [274, 41] width 50 height 15
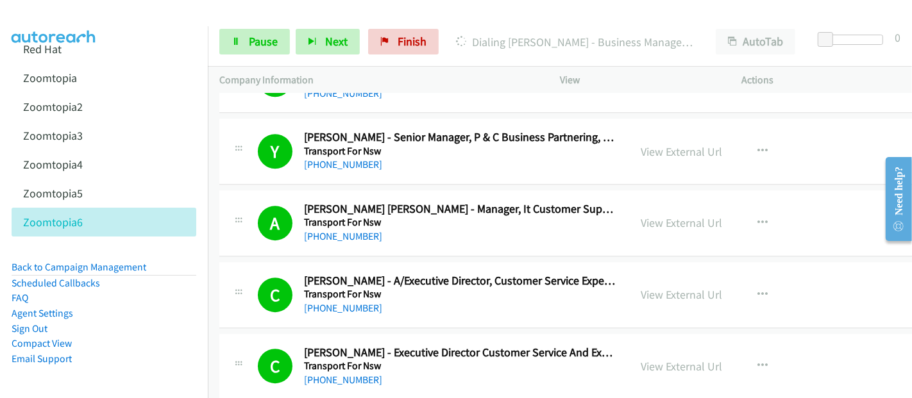
scroll to position [19959, 0]
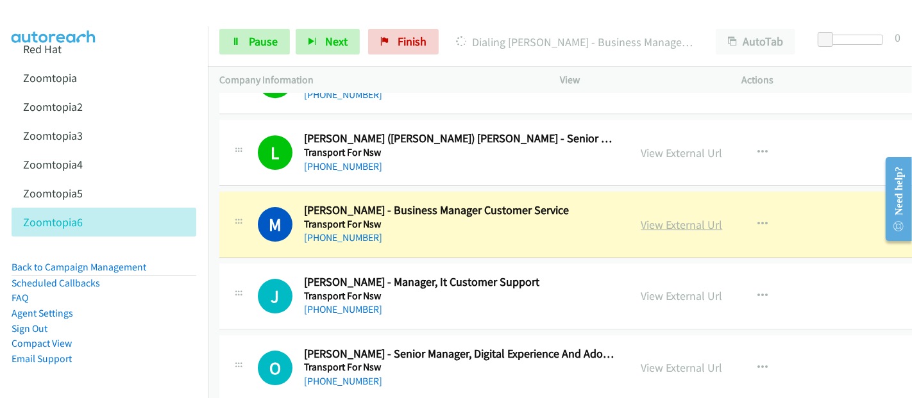
click at [681, 217] on link "View External Url" at bounding box center [682, 224] width 81 height 15
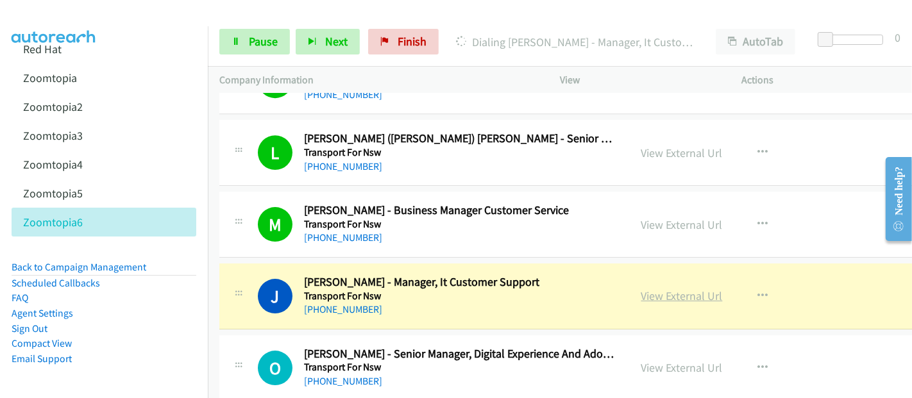
click at [667, 289] on link "View External Url" at bounding box center [682, 296] width 81 height 15
click at [252, 41] on span "Pause" at bounding box center [263, 41] width 29 height 15
